Goal: Transaction & Acquisition: Purchase product/service

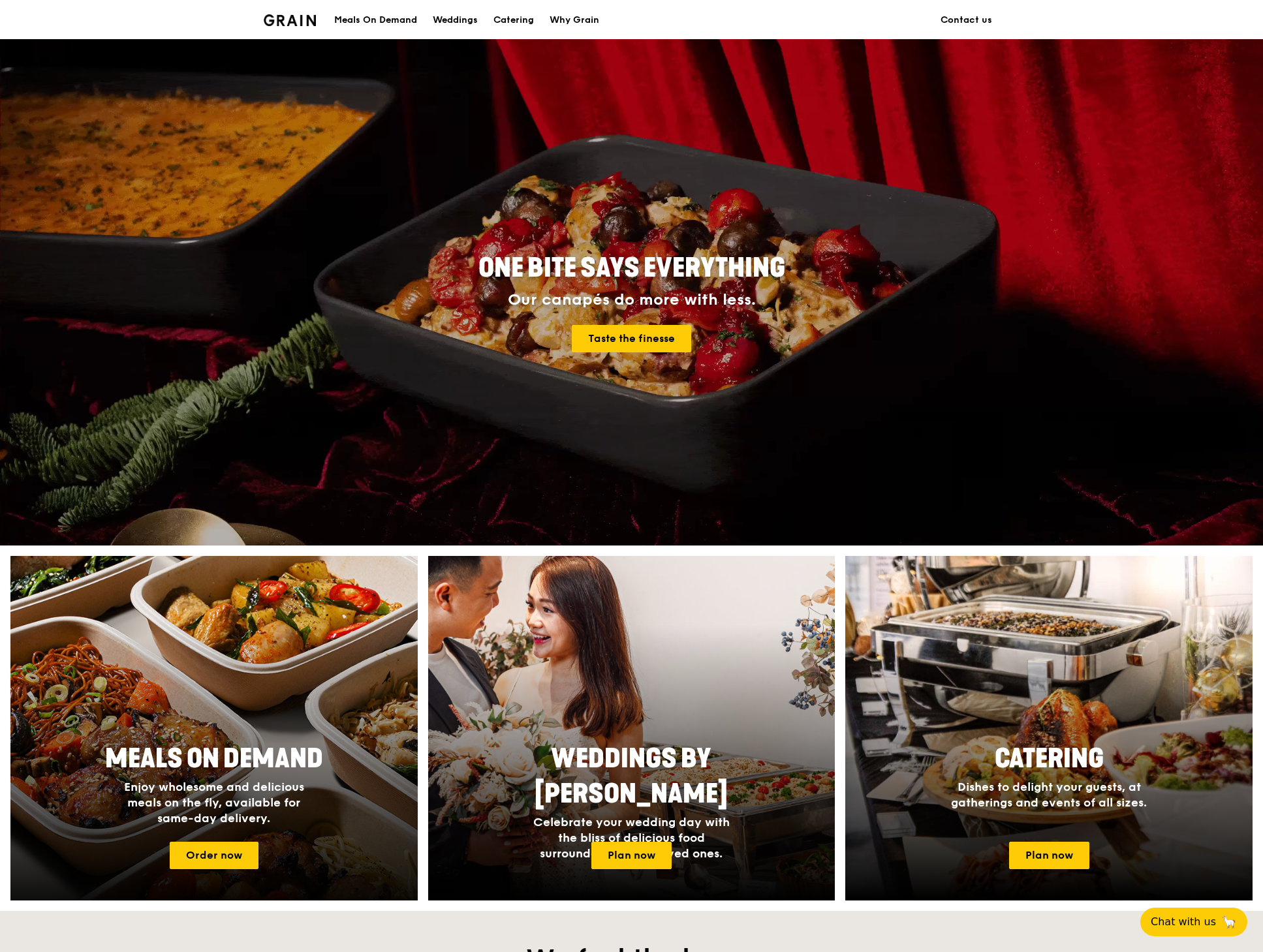
scroll to position [65, 0]
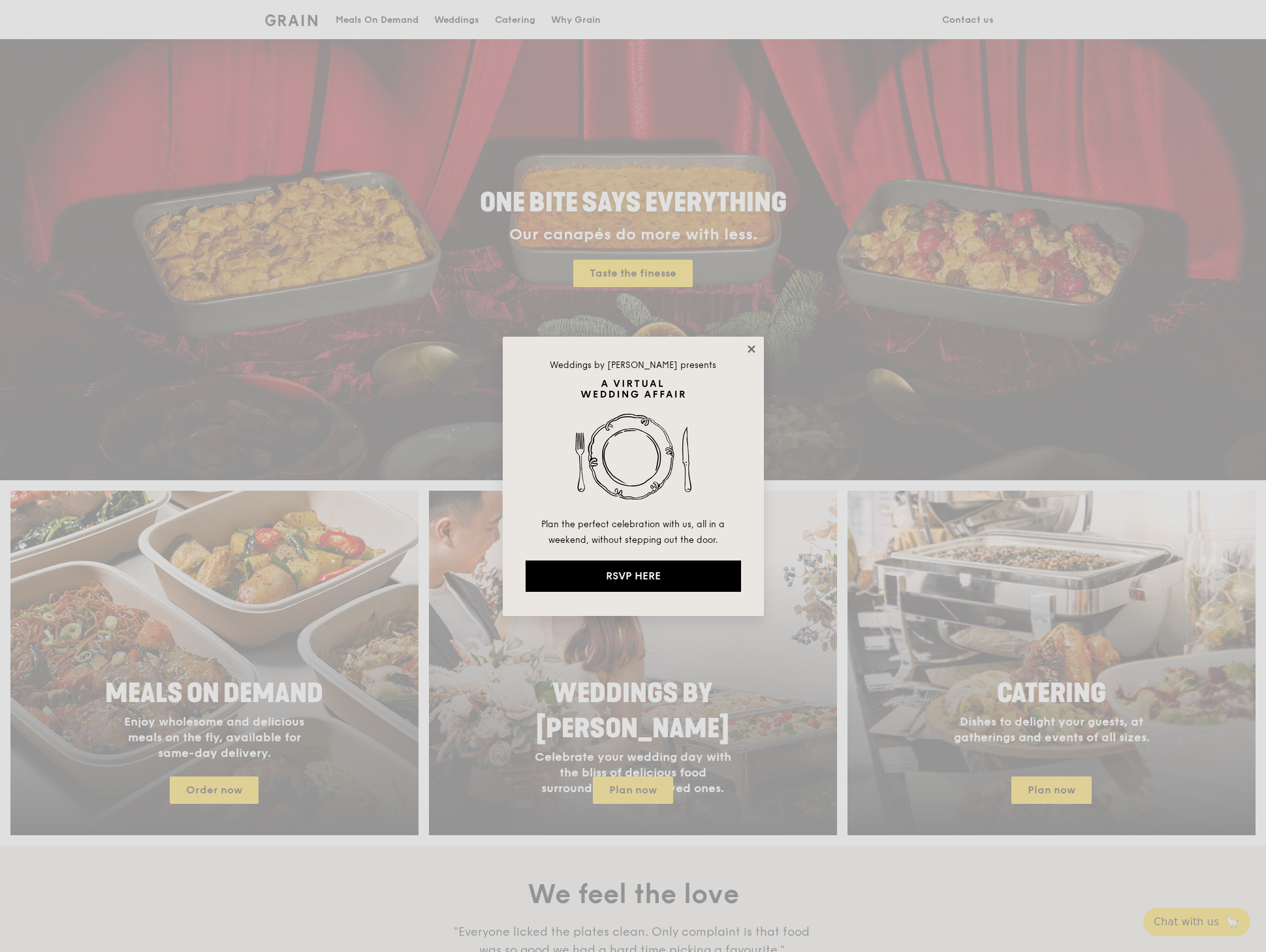
click at [749, 346] on icon at bounding box center [752, 349] width 7 height 7
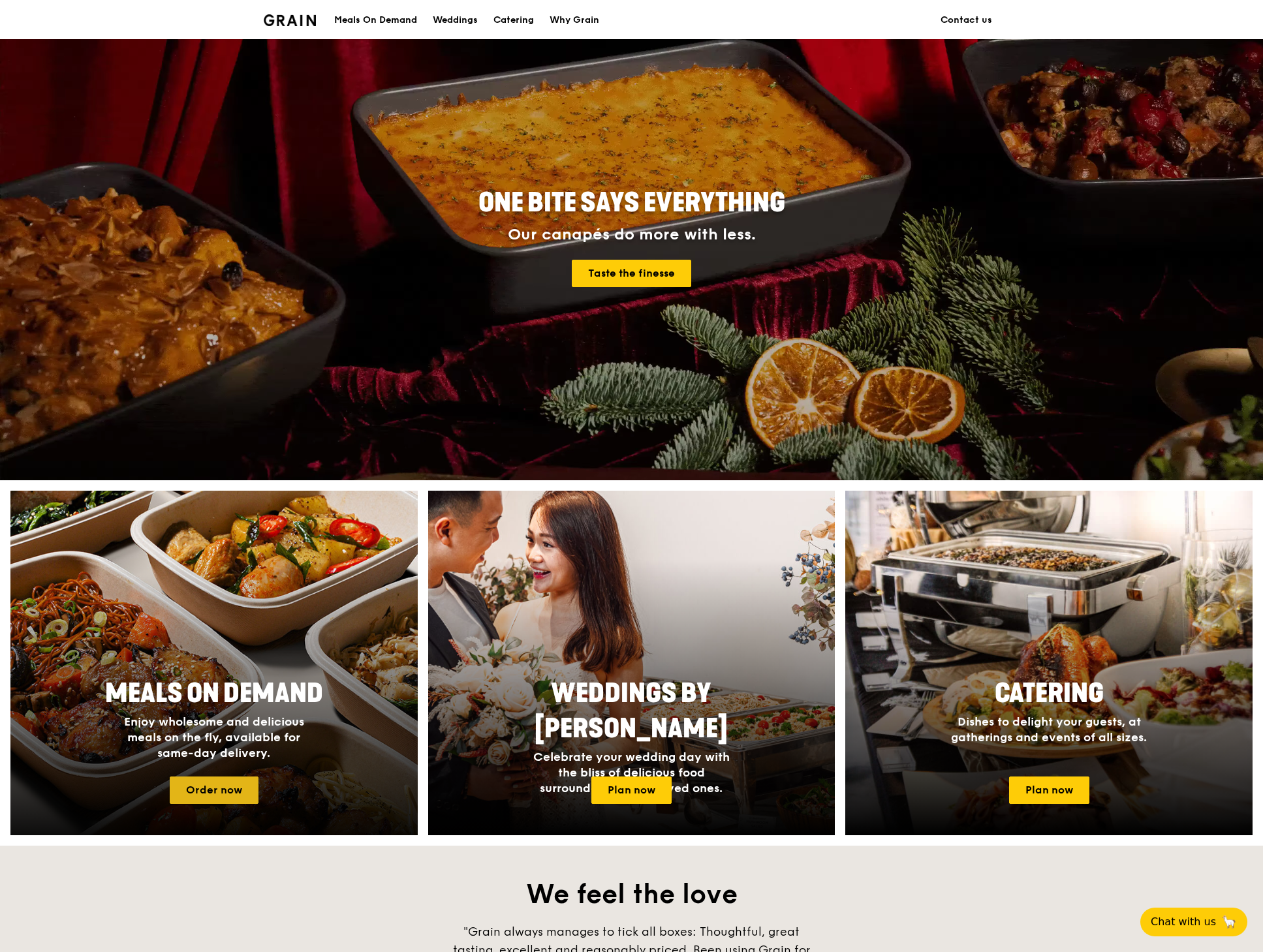
click at [200, 788] on link "Order now" at bounding box center [213, 790] width 88 height 27
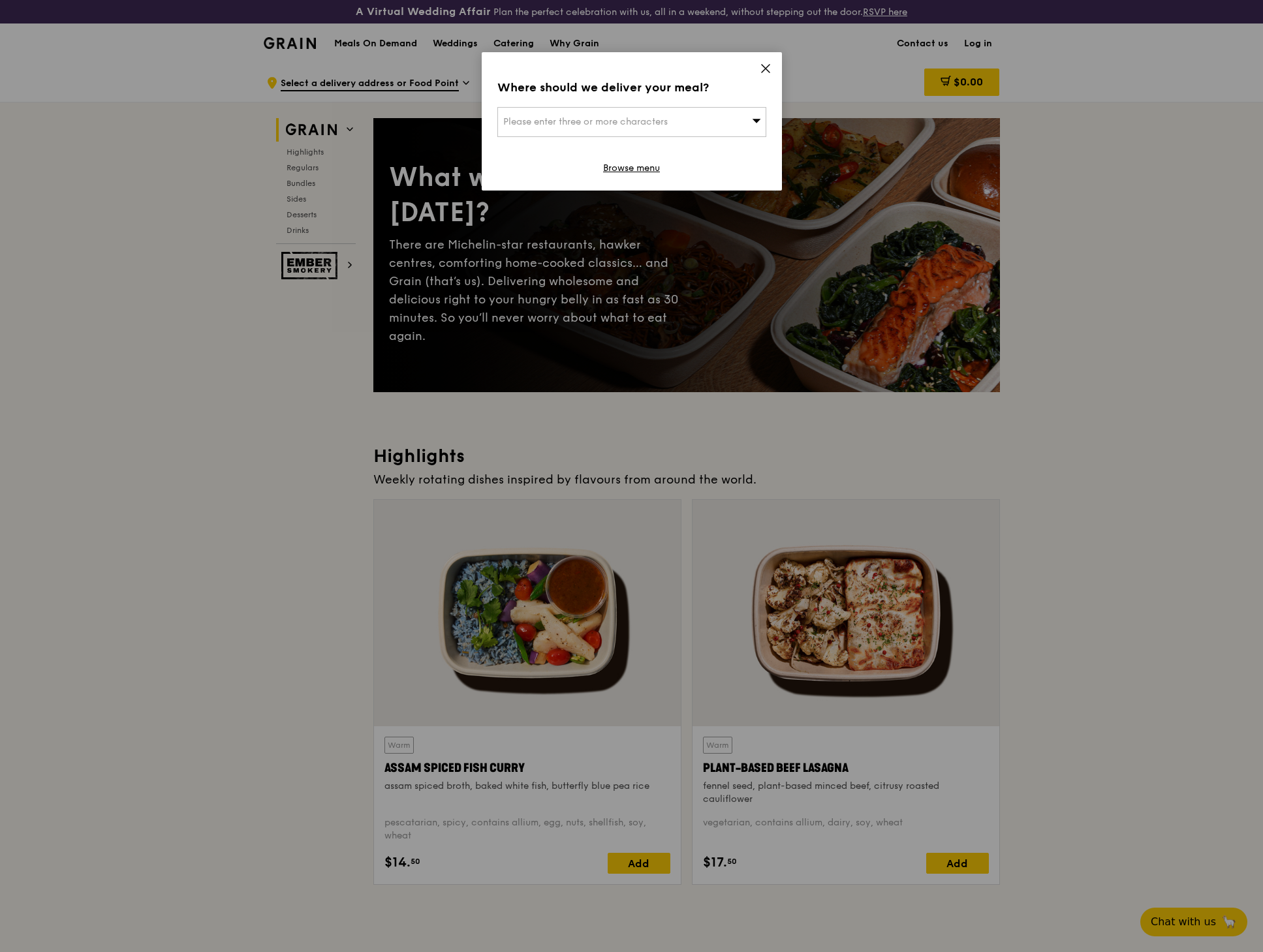
click at [711, 138] on div "Where should we deliver your meal? Please enter three or more characters Browse…" at bounding box center [632, 121] width 300 height 138
click at [767, 68] on icon at bounding box center [766, 68] width 12 height 12
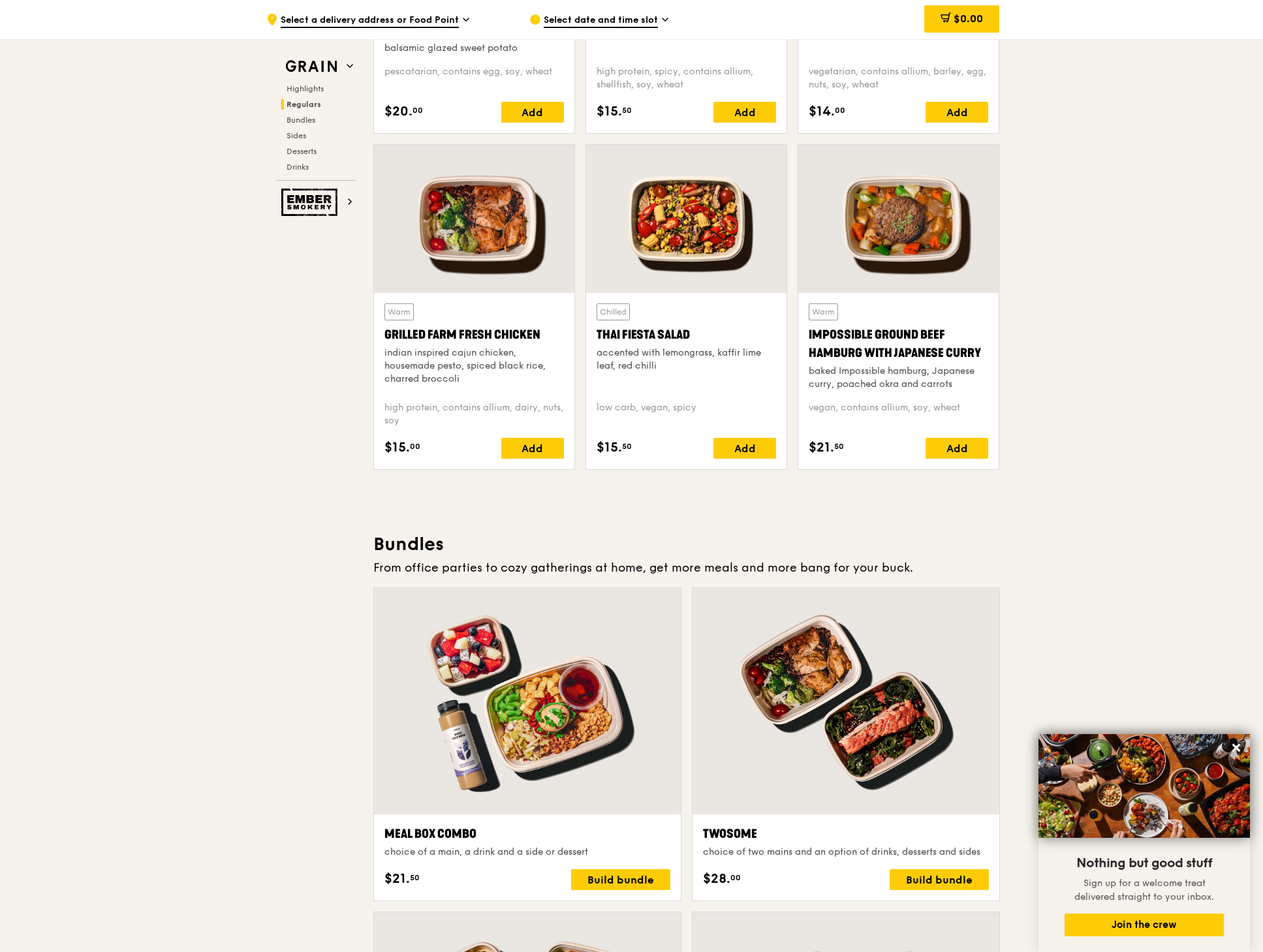
scroll to position [1044, 0]
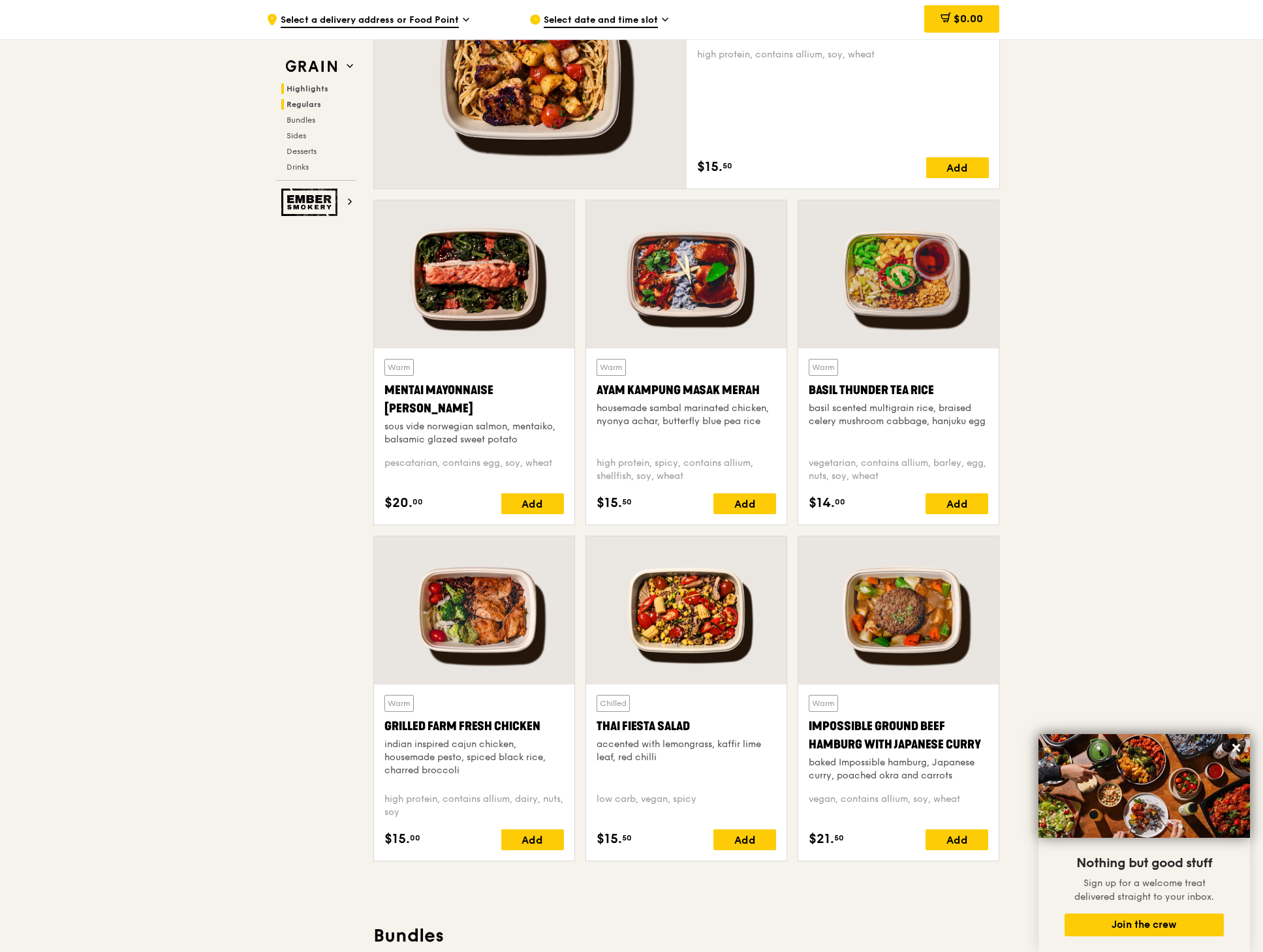
click at [314, 87] on span "Highlights" at bounding box center [308, 88] width 42 height 9
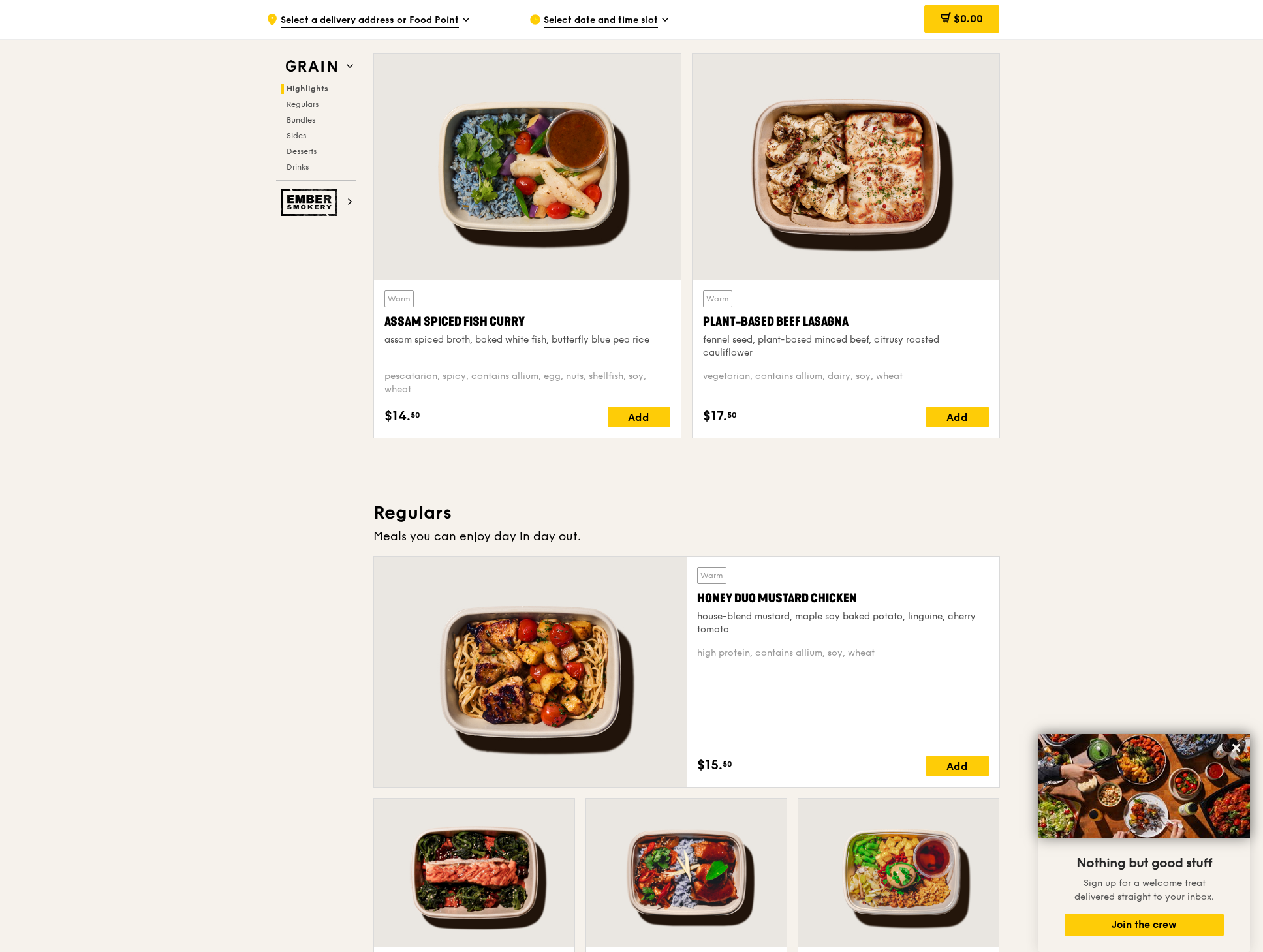
scroll to position [392, 0]
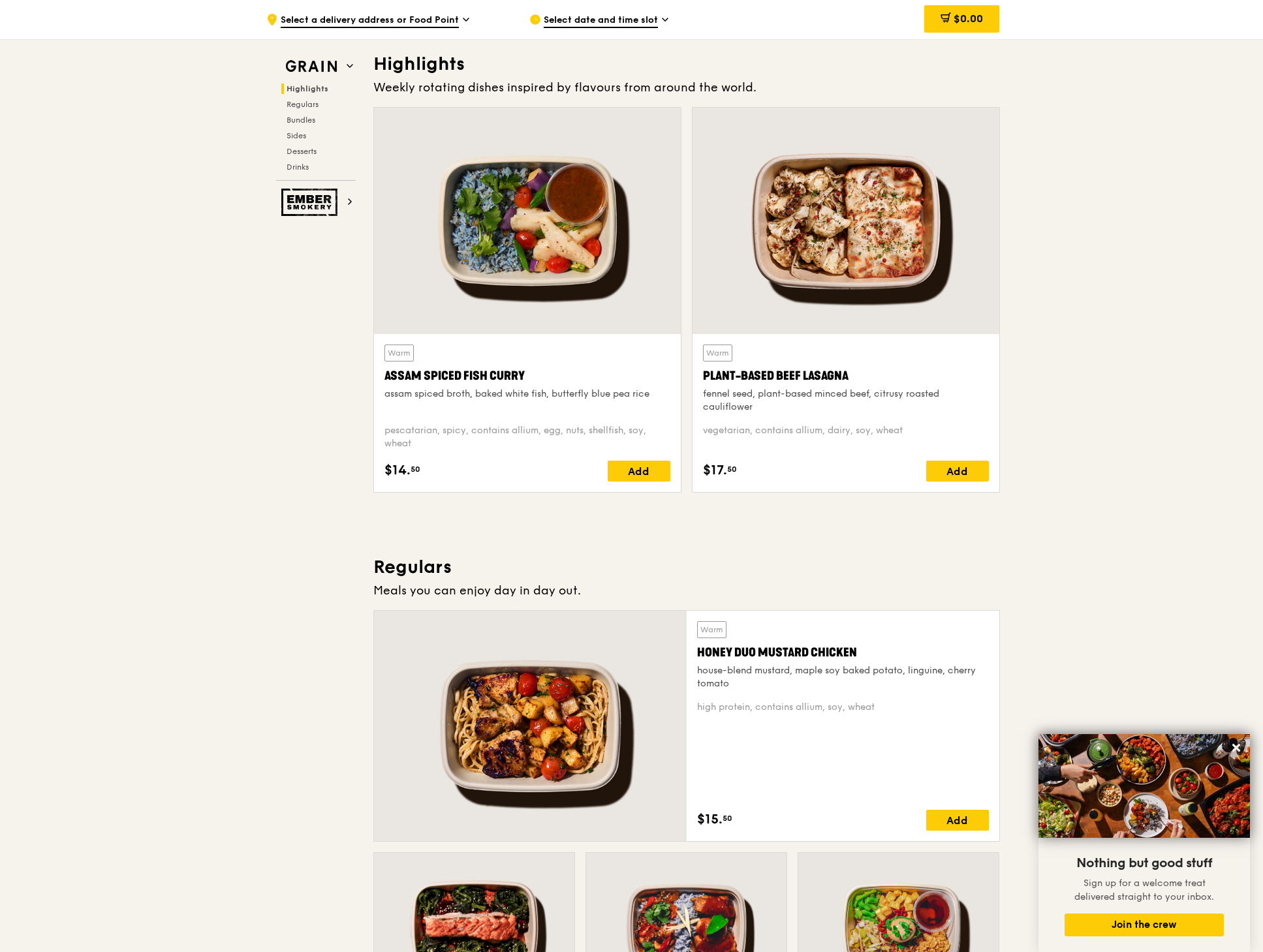
click at [614, 254] on div at bounding box center [527, 221] width 307 height 227
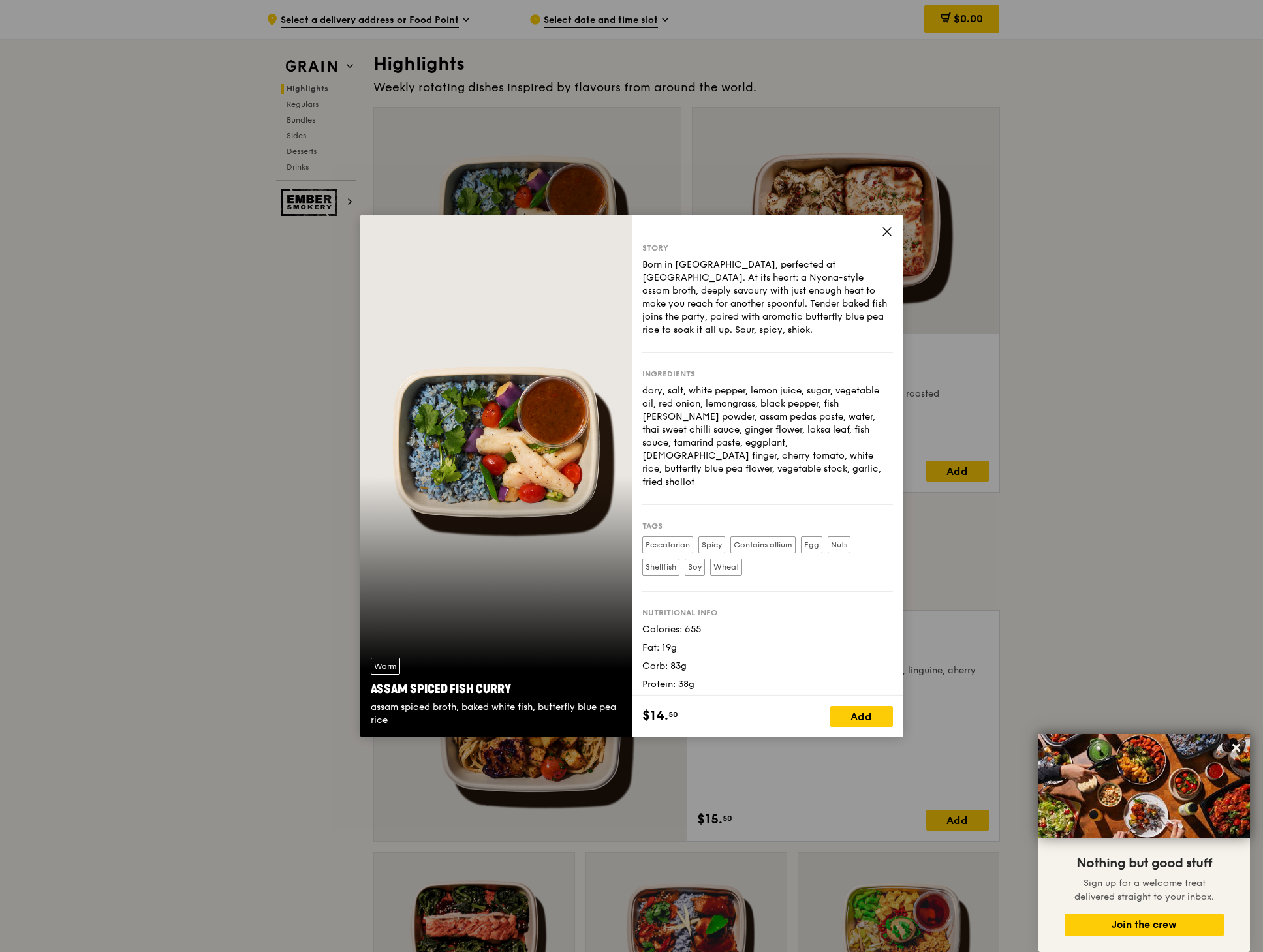
click at [889, 231] on div "Story Born in [GEOGRAPHIC_DATA], perfected at [GEOGRAPHIC_DATA]. At its heart: …" at bounding box center [767, 476] width 271 height 522
click at [888, 231] on icon at bounding box center [887, 232] width 8 height 8
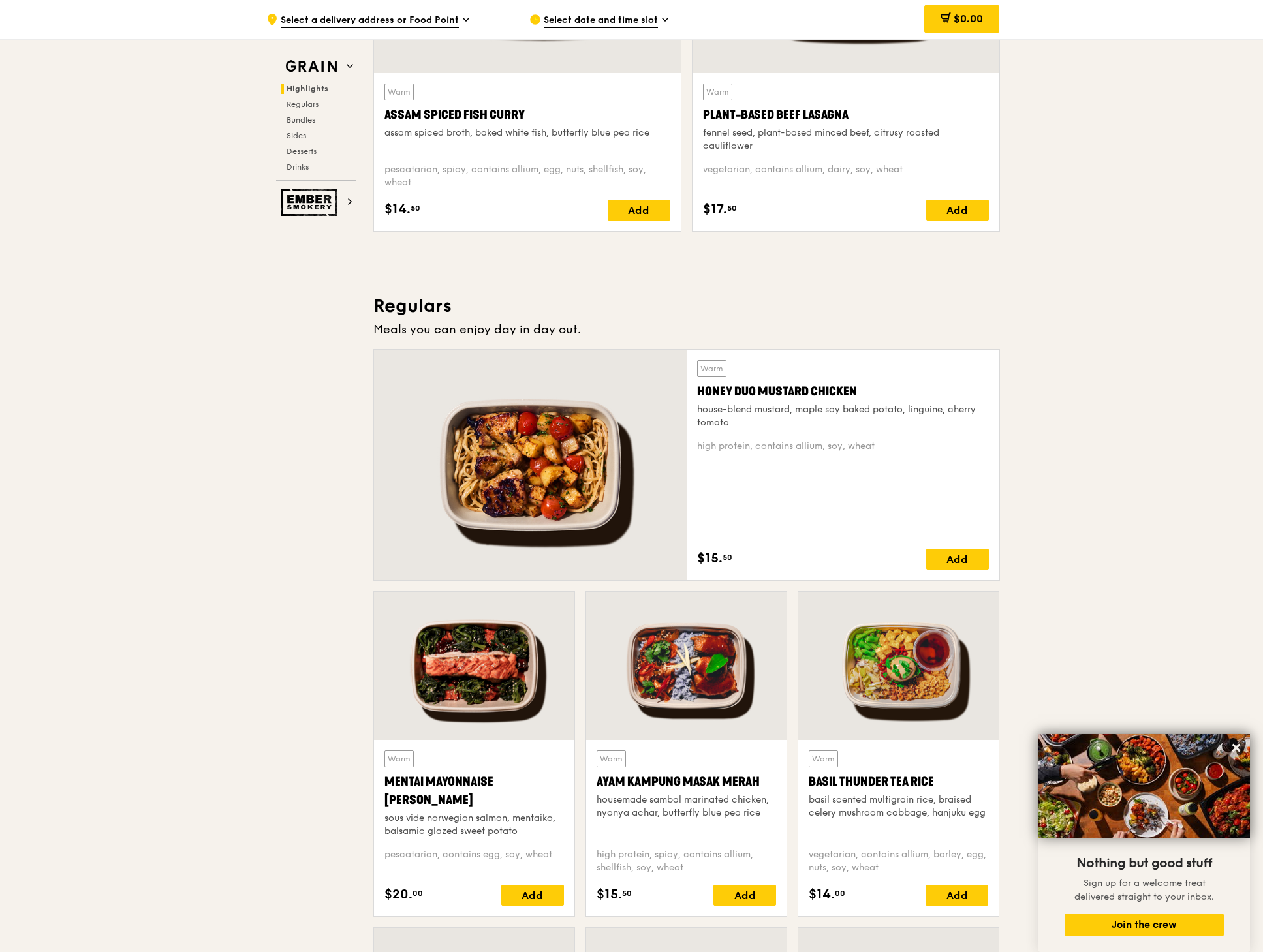
scroll to position [718, 0]
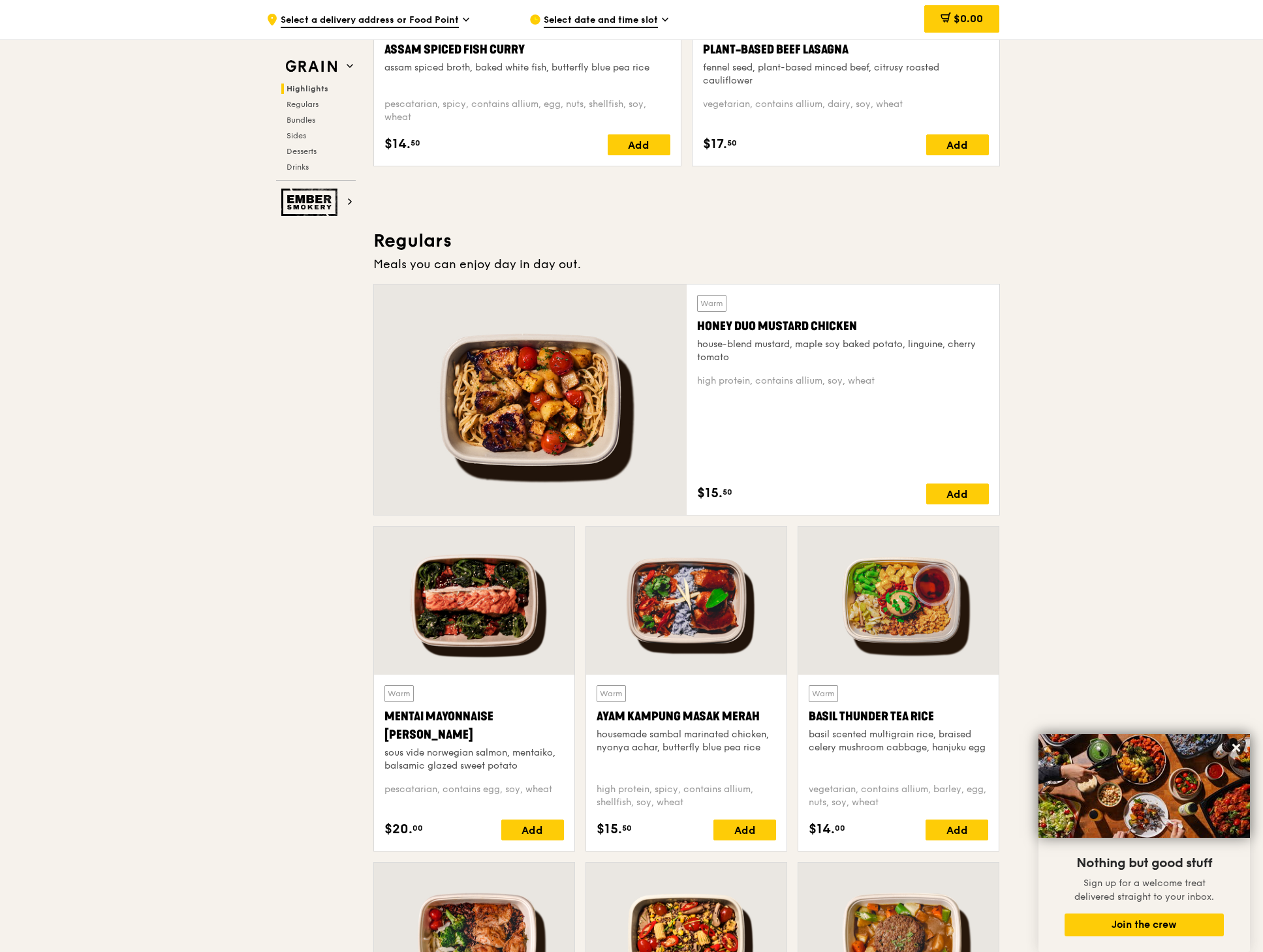
click at [496, 606] on div at bounding box center [474, 600] width 201 height 148
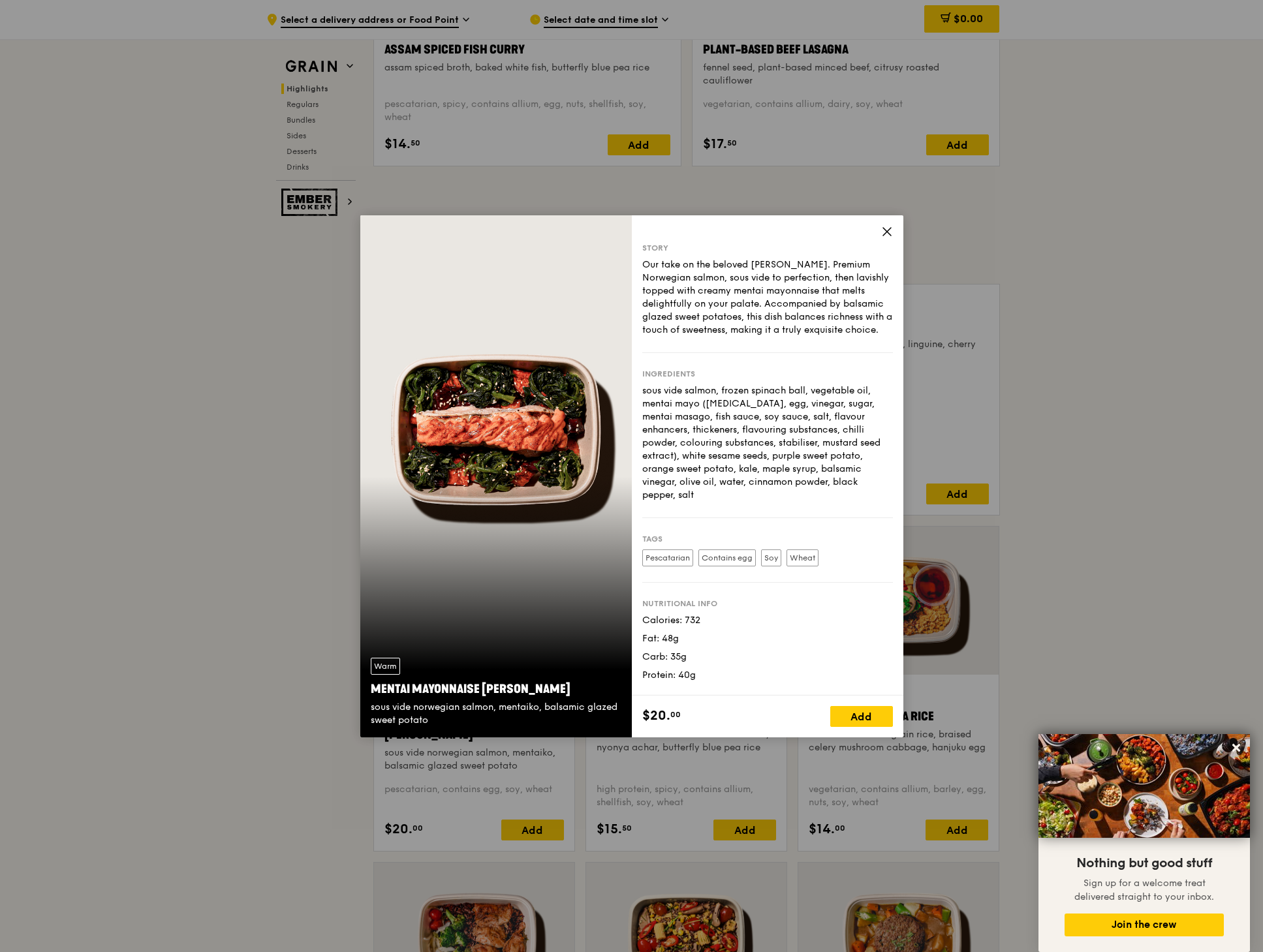
click at [885, 236] on icon at bounding box center [888, 232] width 12 height 12
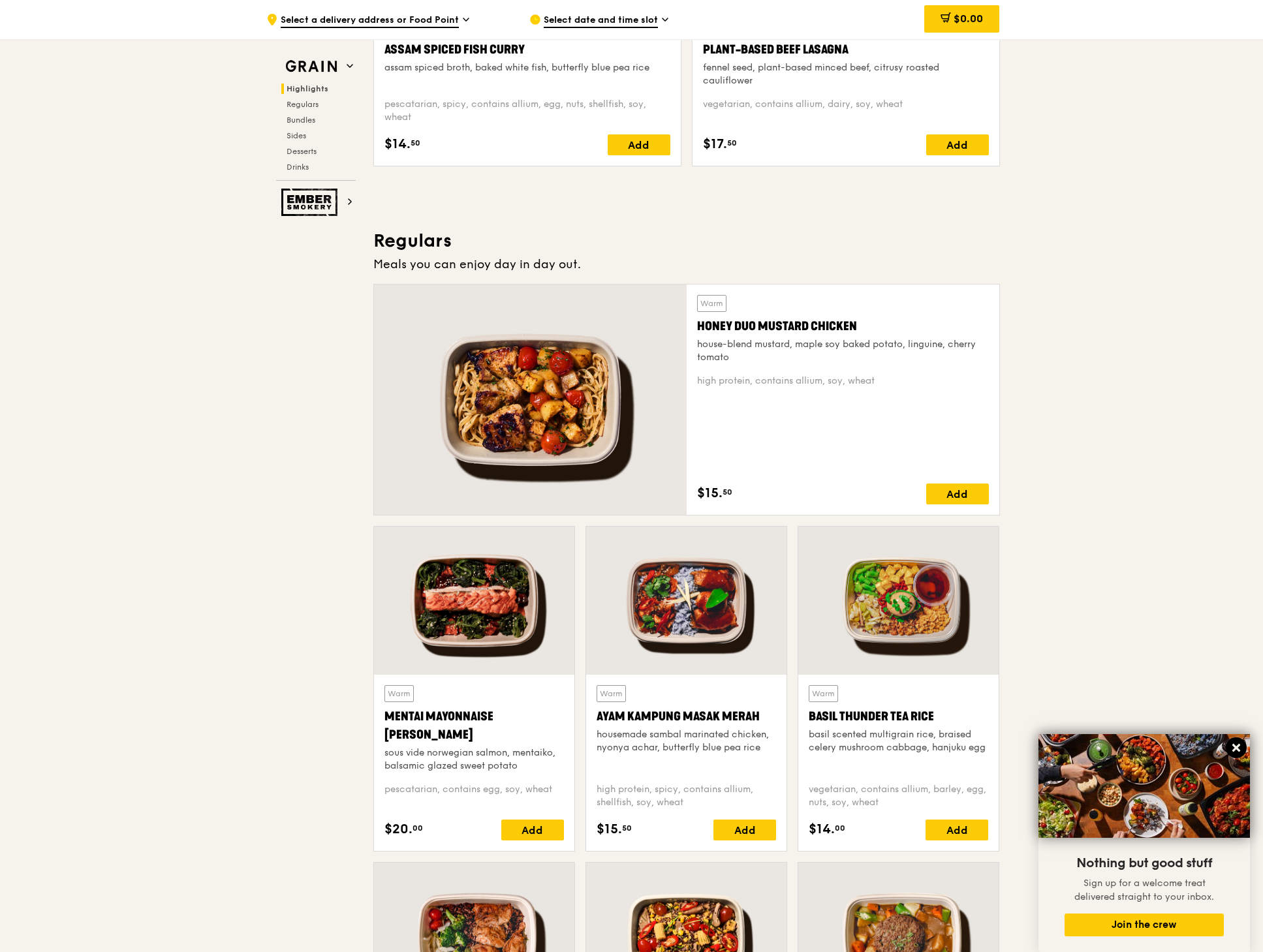
click at [1239, 751] on icon at bounding box center [1236, 748] width 8 height 8
